Goal: Check status: Check status

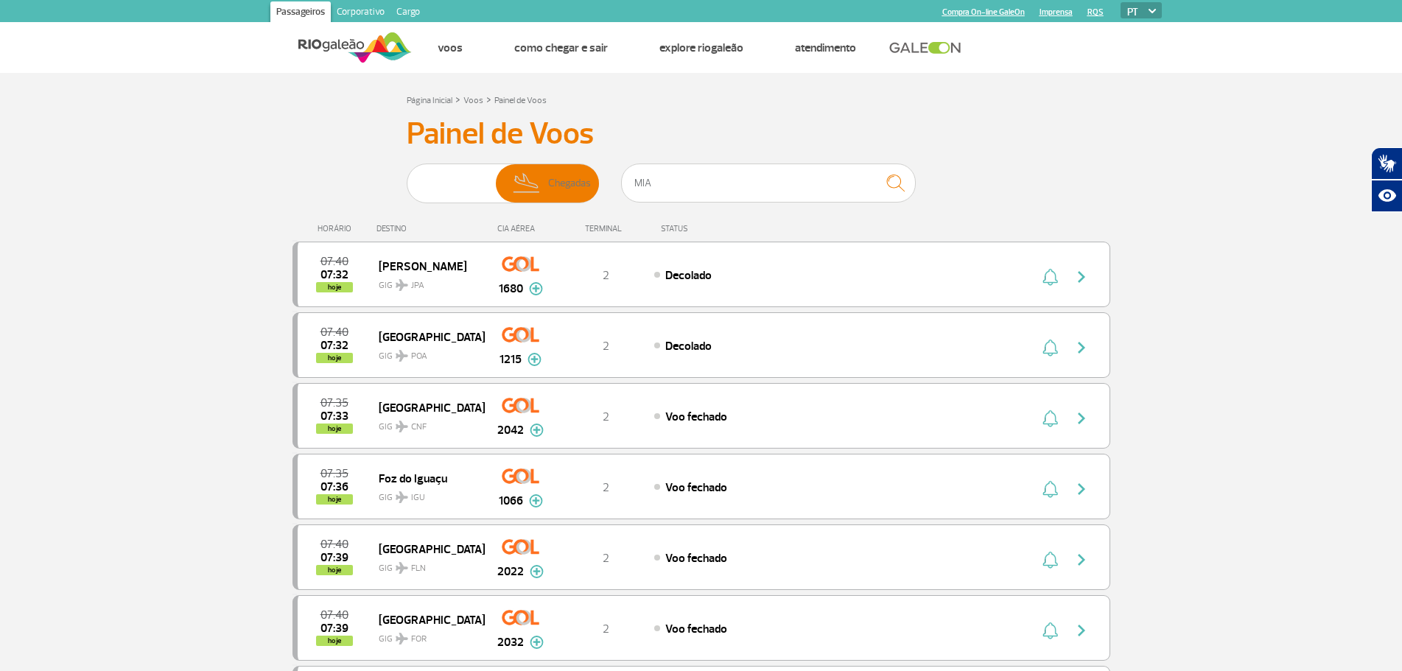
click at [677, 180] on input "MIA" at bounding box center [768, 183] width 295 height 39
click at [888, 182] on img "submit" at bounding box center [895, 183] width 32 height 30
click at [566, 186] on span "Chegadas" at bounding box center [569, 183] width 43 height 38
click at [407, 176] on input "Partidas Chegadas" at bounding box center [407, 176] width 0 height 0
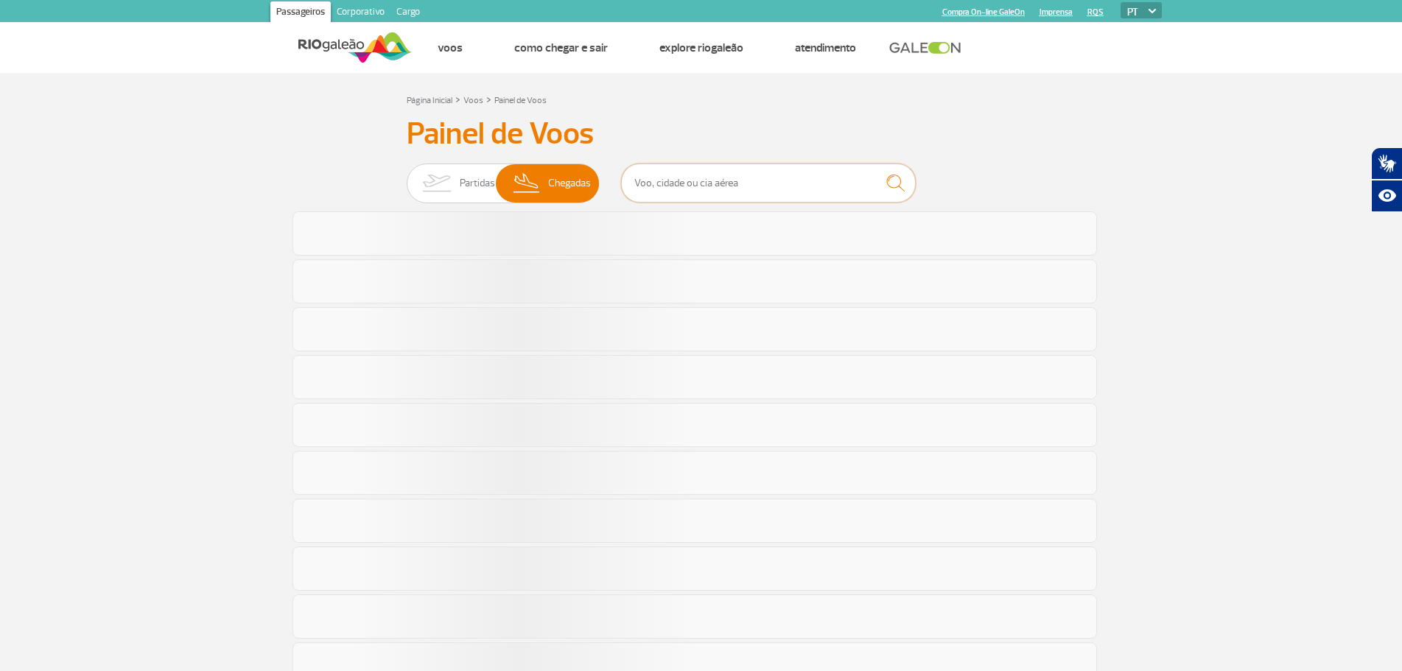
click at [670, 178] on input "text" at bounding box center [768, 183] width 295 height 39
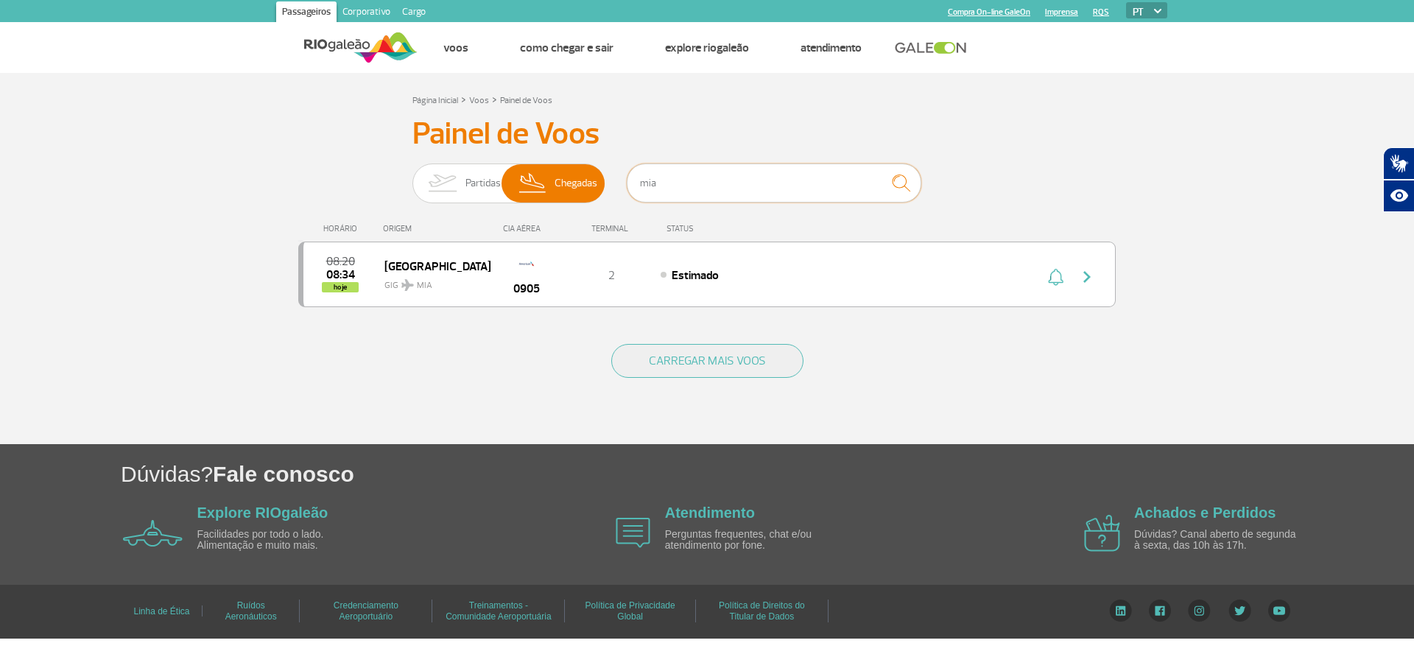
type input "mia"
